Goal: Obtain resource: Download file/media

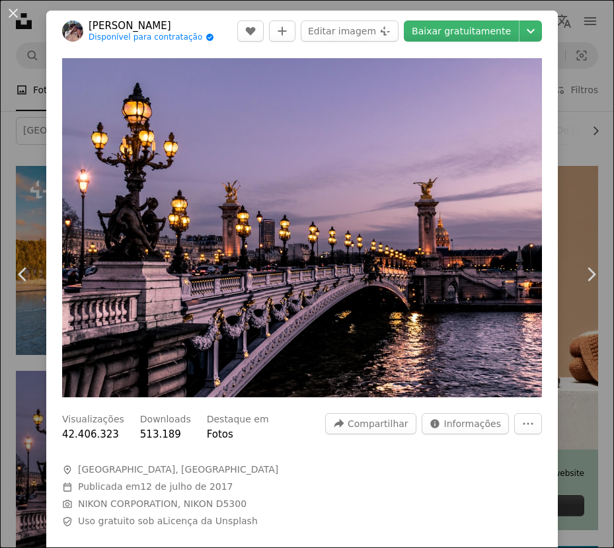
scroll to position [58, 0]
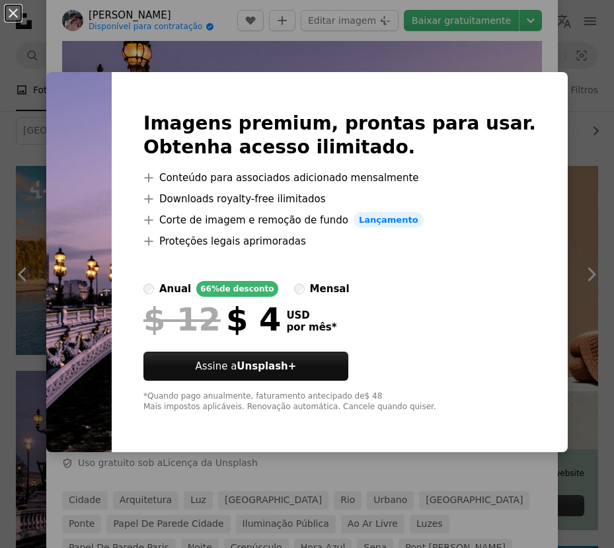
click at [294, 58] on div "An X shape Imagens premium, prontas para usar. Obtenha acesso ilimitado. A plus…" at bounding box center [307, 274] width 614 height 548
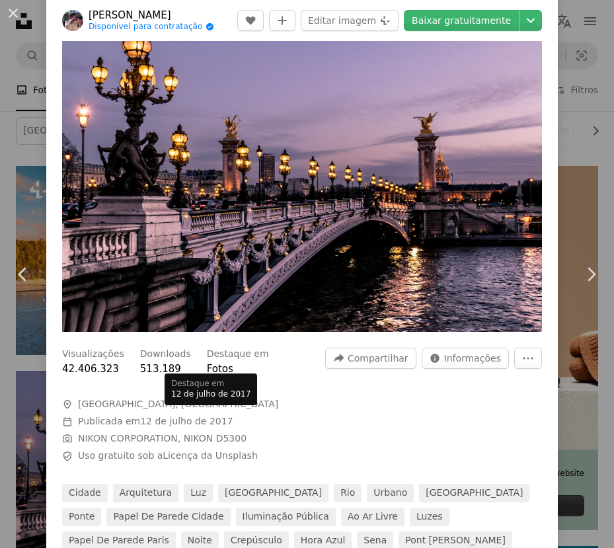
scroll to position [66, 0]
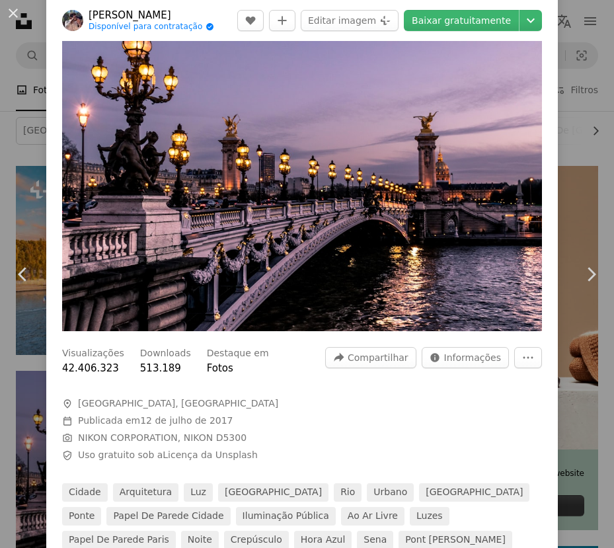
click at [278, 272] on img "Ampliar esta imagem" at bounding box center [302, 161] width 480 height 339
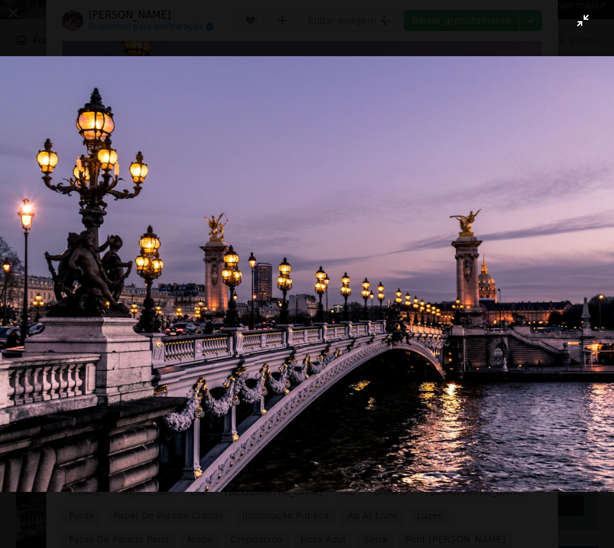
click at [300, 294] on img "Diminuir esta imagem" at bounding box center [307, 273] width 616 height 435
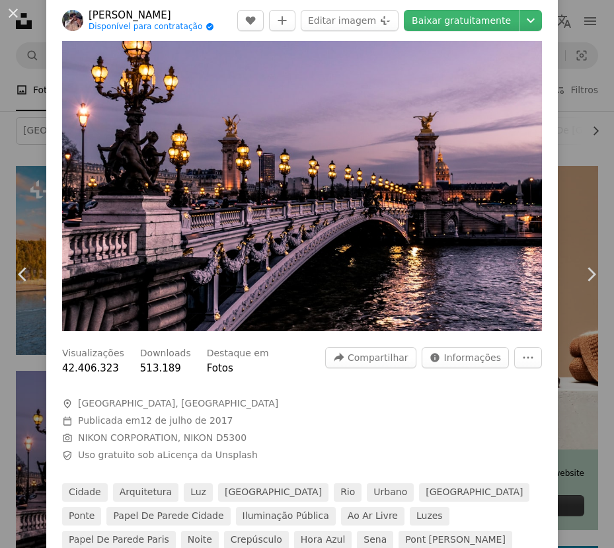
scroll to position [58, 0]
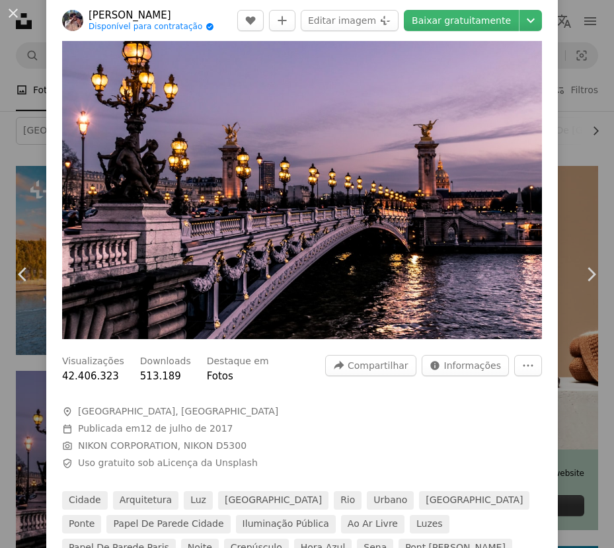
click at [300, 294] on img "Ampliar esta imagem" at bounding box center [302, 169] width 480 height 339
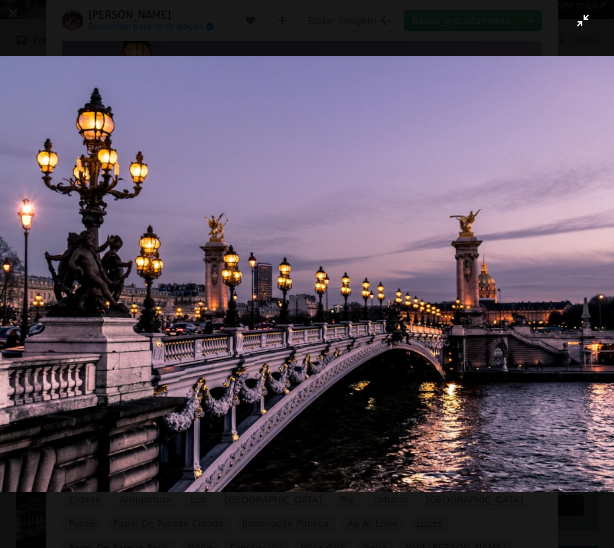
click at [294, 508] on button "Diminuir esta imagem" at bounding box center [307, 273] width 616 height 549
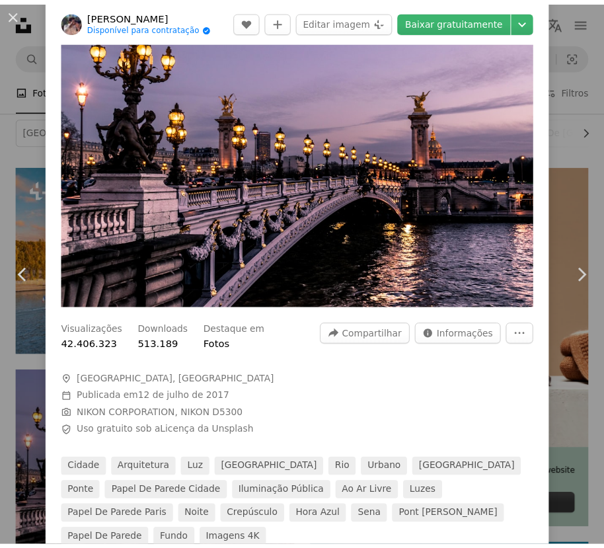
scroll to position [66, 0]
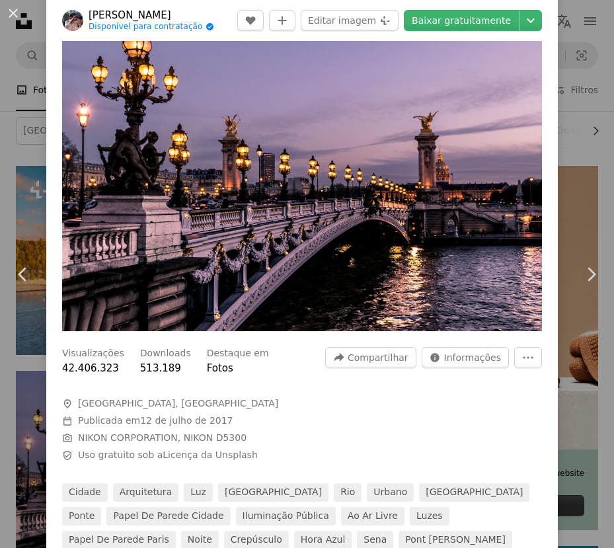
drag, startPoint x: 11, startPoint y: 116, endPoint x: 20, endPoint y: 119, distance: 9.8
click at [13, 115] on div "An X shape Chevron left Chevron right [PERSON_NAME] Disponível para contratação…" at bounding box center [307, 274] width 614 height 548
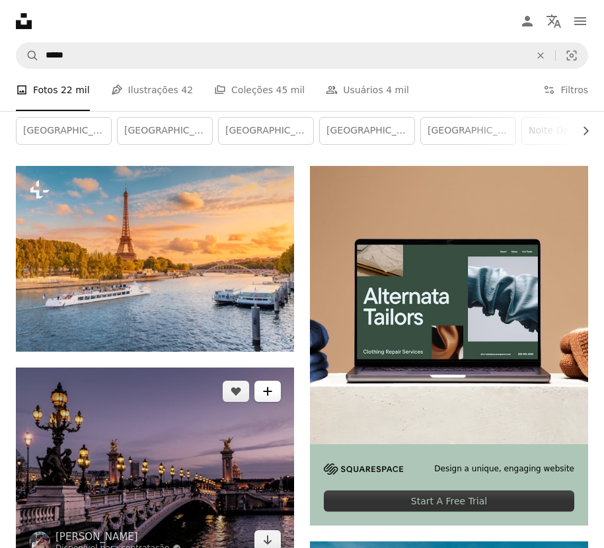
click at [269, 392] on icon "A plus sign" at bounding box center [267, 391] width 11 height 11
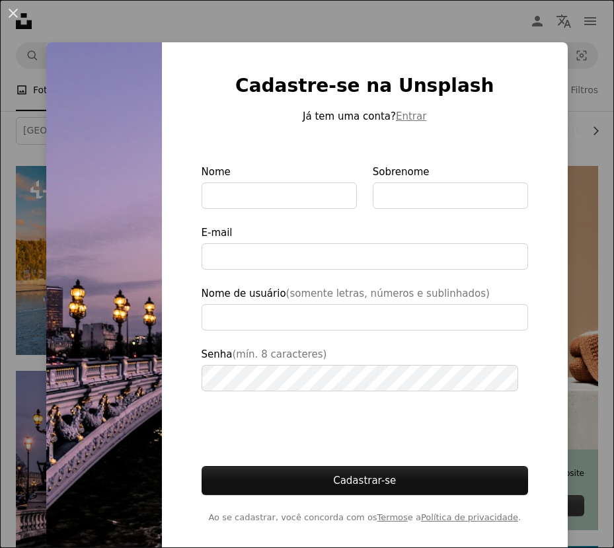
type input "**********"
click at [19, 12] on button "An X shape" at bounding box center [13, 13] width 16 height 16
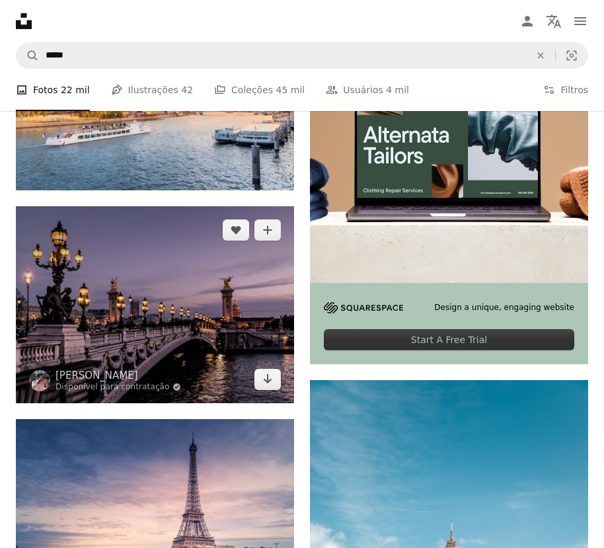
scroll to position [331, 0]
